Goal: Task Accomplishment & Management: Manage account settings

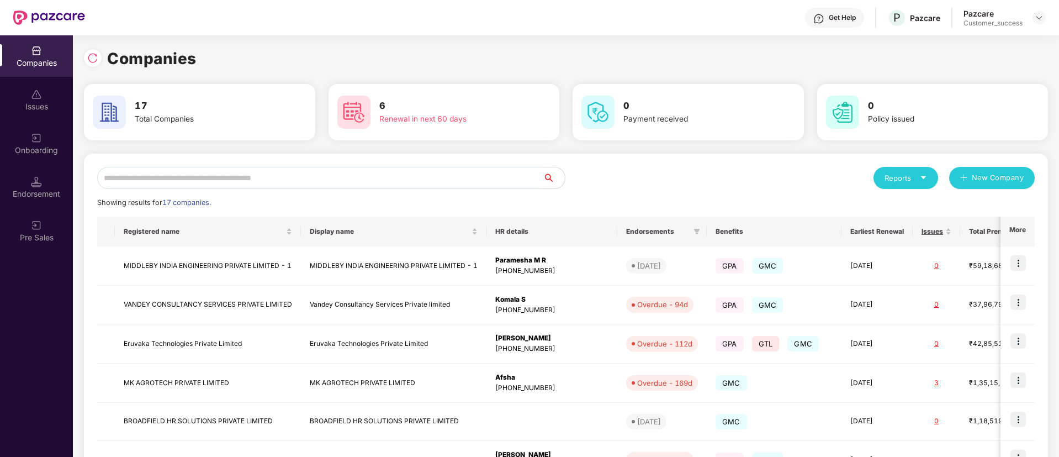
click at [257, 177] on input "text" at bounding box center [320, 178] width 446 height 22
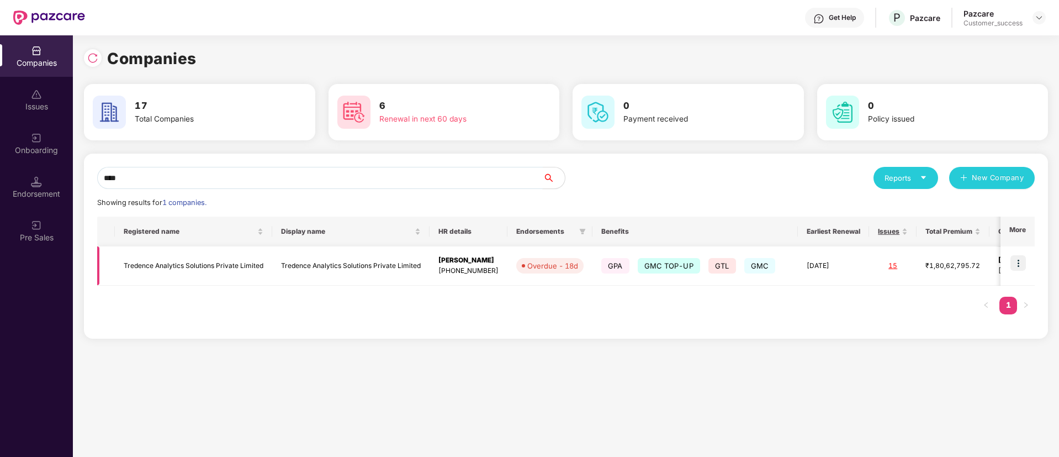
type input "****"
click at [1020, 263] on img at bounding box center [1018, 262] width 15 height 15
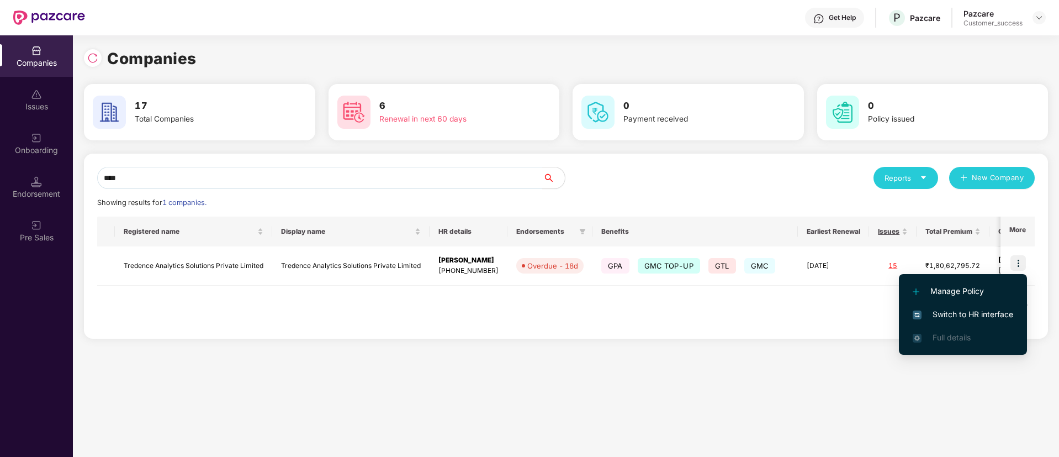
click at [986, 312] on span "Switch to HR interface" at bounding box center [963, 314] width 101 height 12
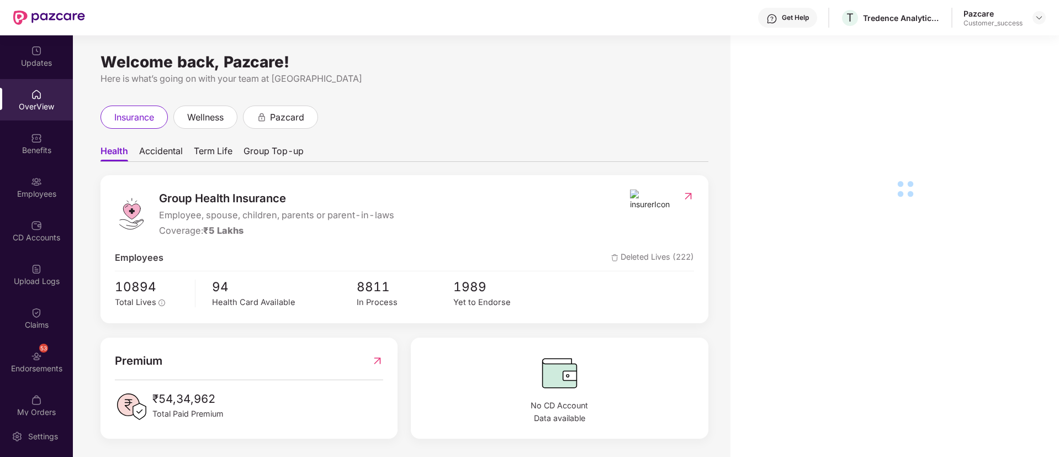
click at [34, 199] on div "Employees" at bounding box center [36, 186] width 73 height 41
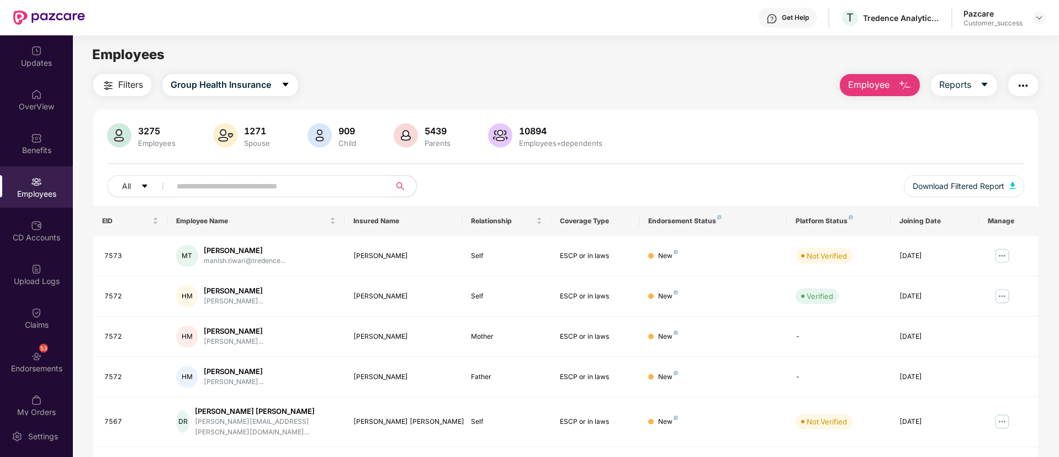
click at [233, 190] on input "text" at bounding box center [276, 186] width 198 height 17
paste input "****"
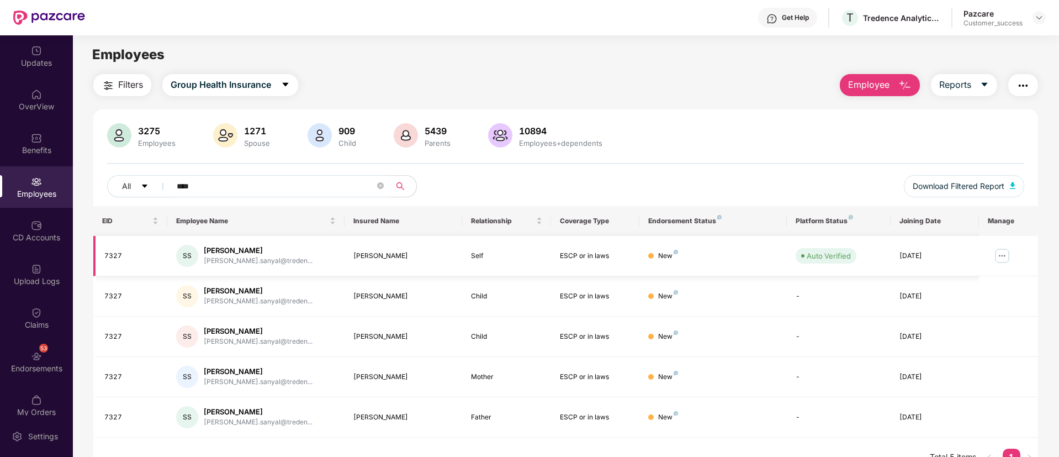
type input "****"
click at [1011, 254] on td at bounding box center [1008, 256] width 59 height 40
click at [1003, 252] on img at bounding box center [1003, 256] width 18 height 18
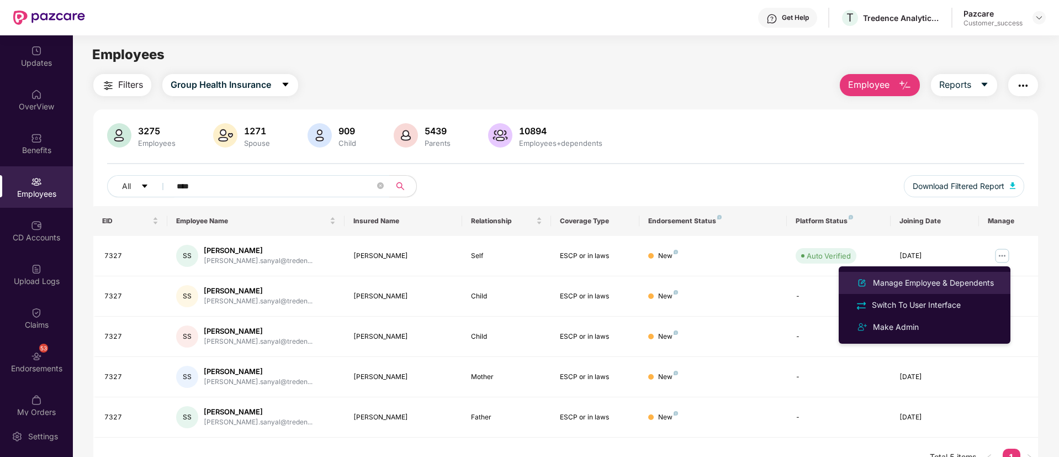
click at [963, 277] on div "Manage Employee & Dependents" at bounding box center [933, 283] width 125 height 12
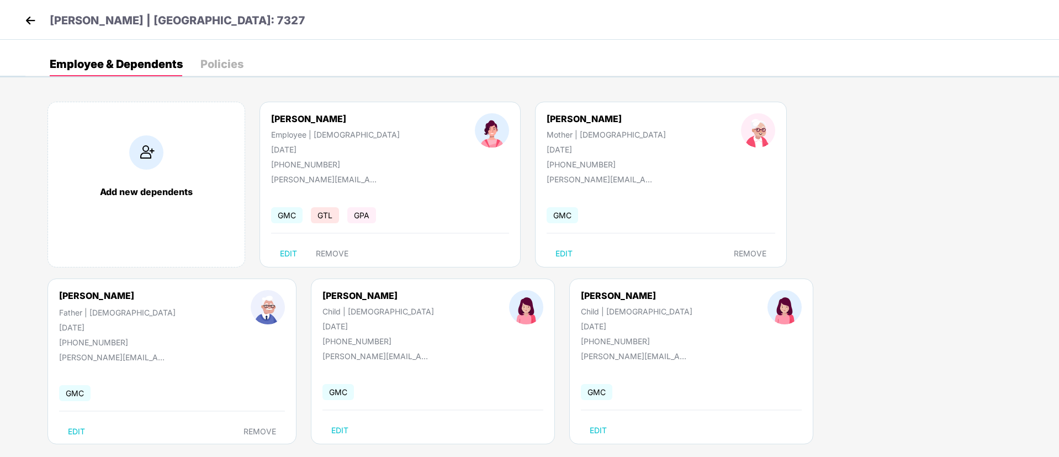
click at [312, 163] on div "[PHONE_NUMBER]" at bounding box center [335, 164] width 129 height 9
copy div "[PHONE_NUMBER]"
click at [378, 190] on div "[PERSON_NAME] Employee | [DEMOGRAPHIC_DATA] [DATE] [PHONE_NUMBER] [PERSON_NAME]…" at bounding box center [390, 185] width 261 height 166
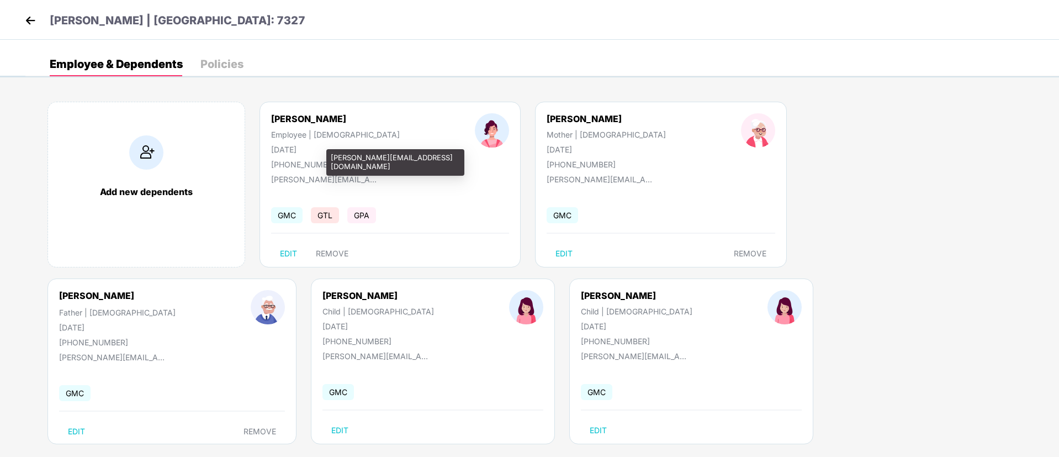
click at [295, 176] on div "[PERSON_NAME][EMAIL_ADDRESS][DOMAIN_NAME]" at bounding box center [326, 179] width 110 height 9
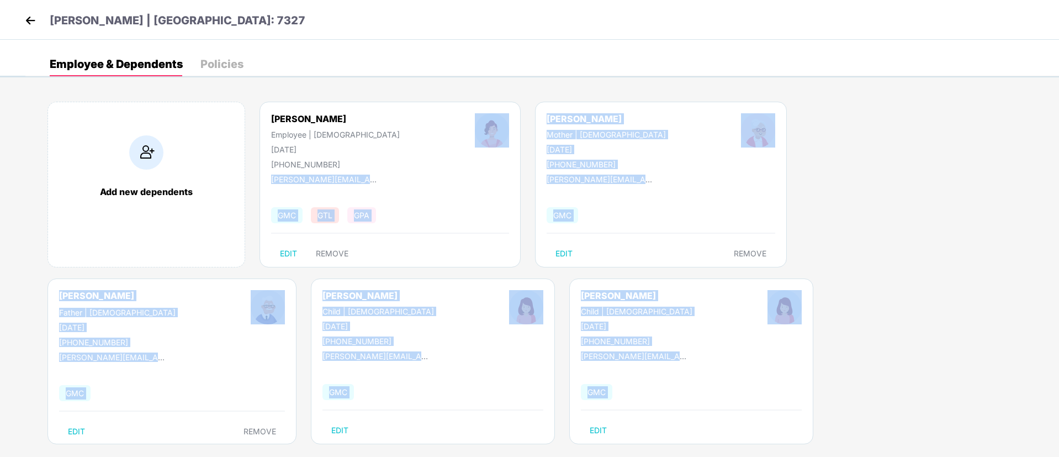
drag, startPoint x: 333, startPoint y: 161, endPoint x: 381, endPoint y: 158, distance: 48.1
click at [381, 77] on div "[PERSON_NAME] | [GEOGRAPHIC_DATA]: 7327 Employee & Dependents Policies Add new …" at bounding box center [529, 38] width 1059 height 77
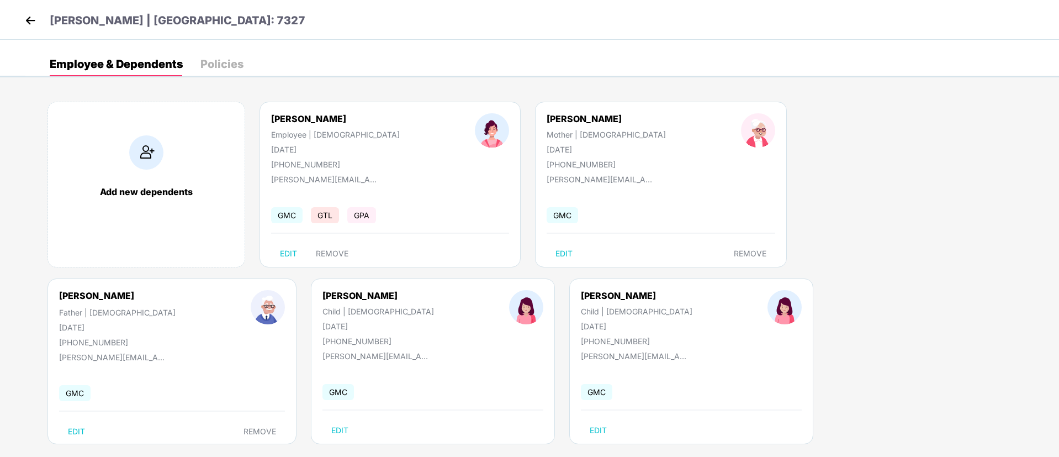
click at [357, 157] on div "[PERSON_NAME] Employee | [DEMOGRAPHIC_DATA] [DATE] [PHONE_NUMBER]" at bounding box center [336, 141] width 204 height 56
drag, startPoint x: 333, startPoint y: 166, endPoint x: 436, endPoint y: 156, distance: 104.3
click at [436, 156] on div "[PERSON_NAME][EMAIL_ADDRESS][DOMAIN_NAME]" at bounding box center [395, 162] width 138 height 26
copy div "[PERSON_NAME][EMAIL_ADDRESS][DOMAIN_NAME]"
